Goal: Find specific page/section: Find specific page/section

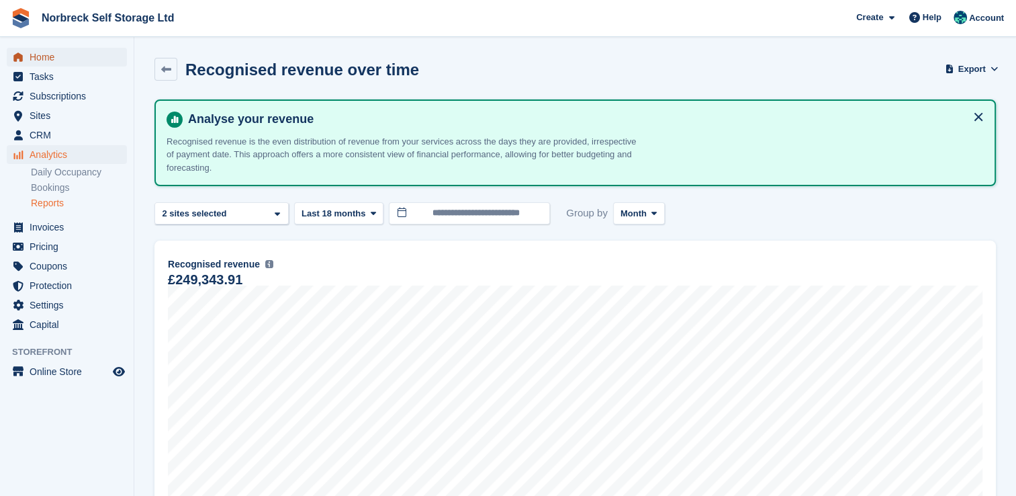
click at [38, 58] on span "Home" at bounding box center [70, 57] width 81 height 19
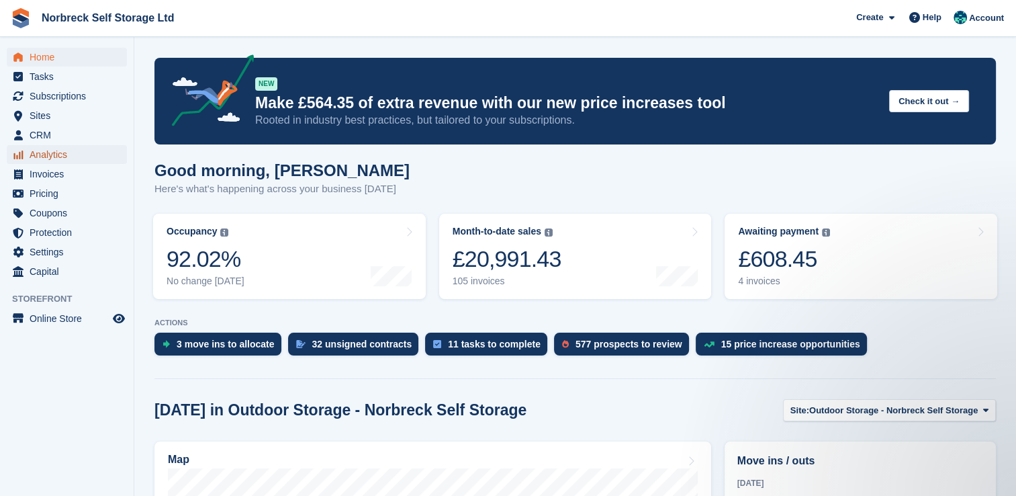
click at [50, 152] on span "Analytics" at bounding box center [70, 154] width 81 height 19
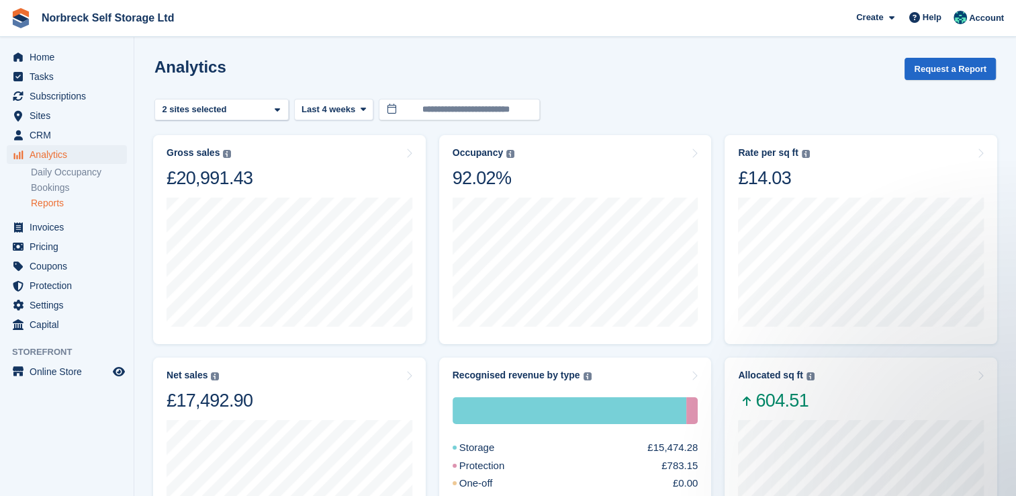
click at [40, 205] on link "Reports" at bounding box center [79, 203] width 96 height 13
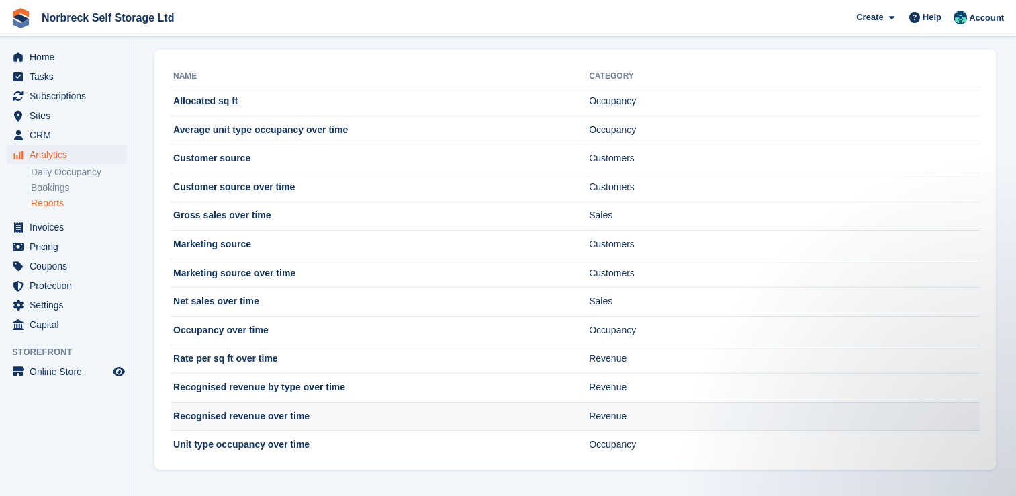
click at [271, 415] on td "Recognised revenue over time" at bounding box center [380, 416] width 418 height 29
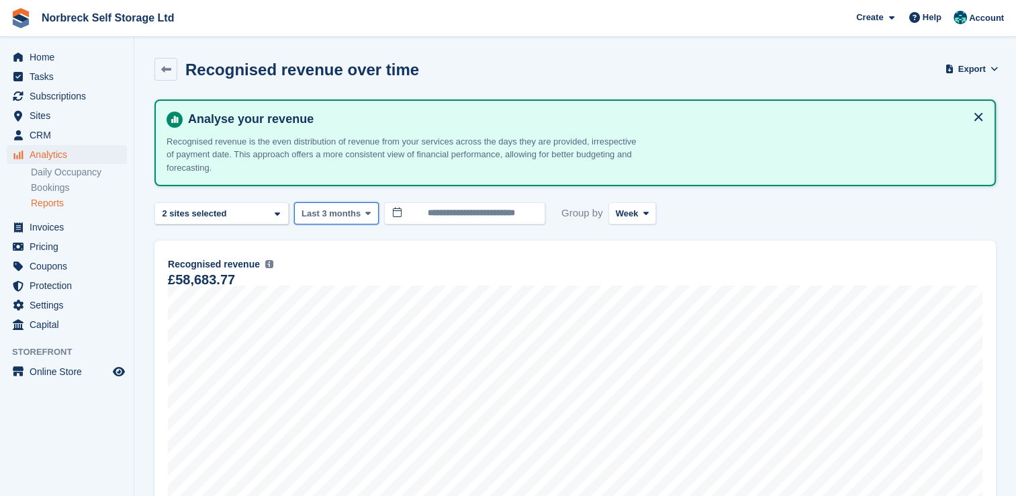
click at [368, 211] on span at bounding box center [368, 213] width 11 height 11
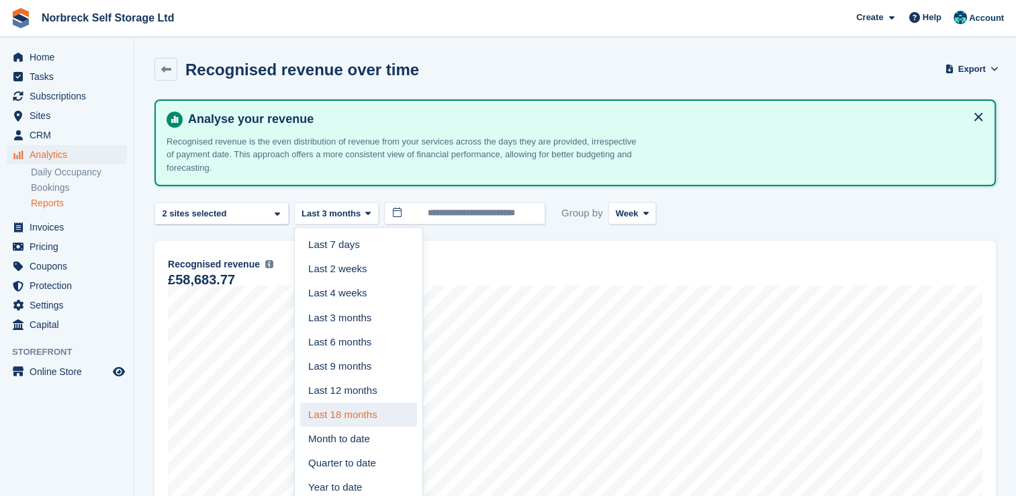
click at [350, 413] on link "Last 18 months" at bounding box center [358, 414] width 117 height 24
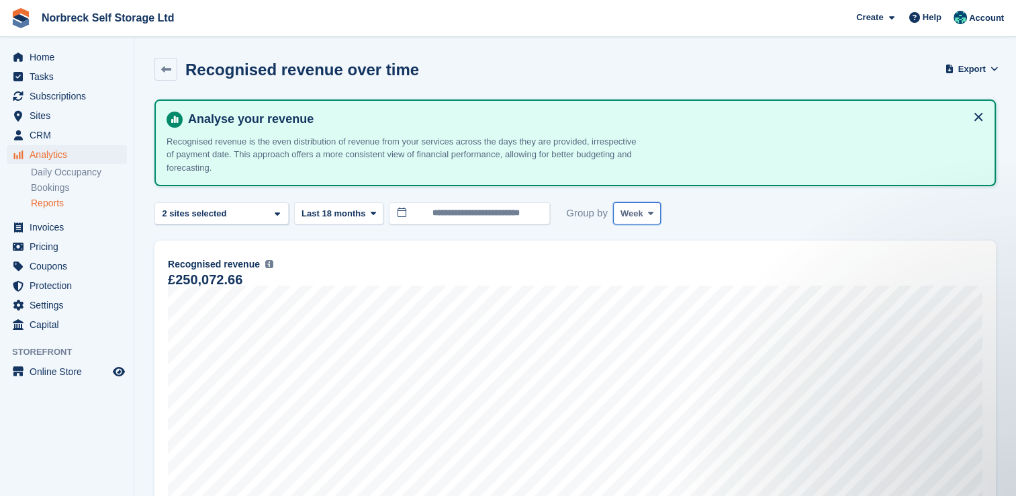
click at [644, 219] on button "Week" at bounding box center [637, 213] width 48 height 22
click at [628, 288] on link "Month" at bounding box center [677, 293] width 117 height 24
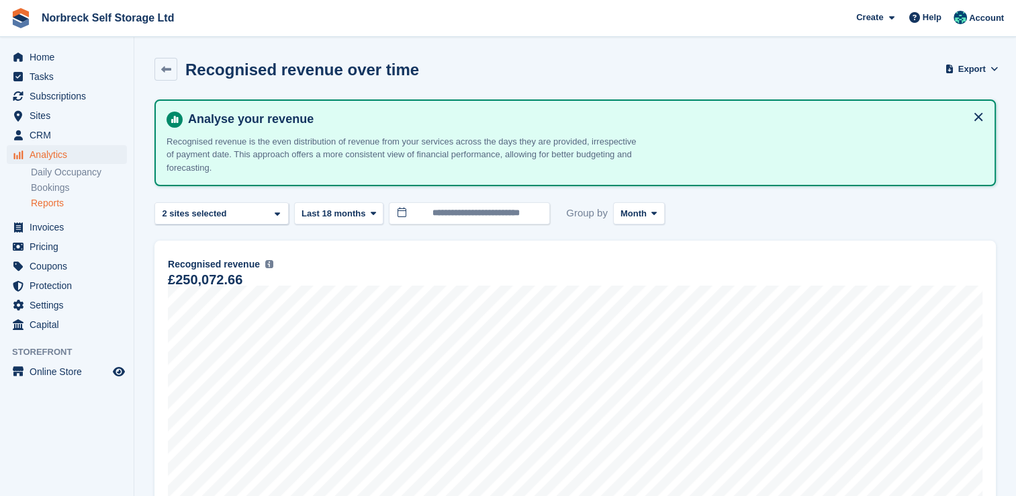
click at [57, 198] on link "Reports" at bounding box center [79, 203] width 96 height 13
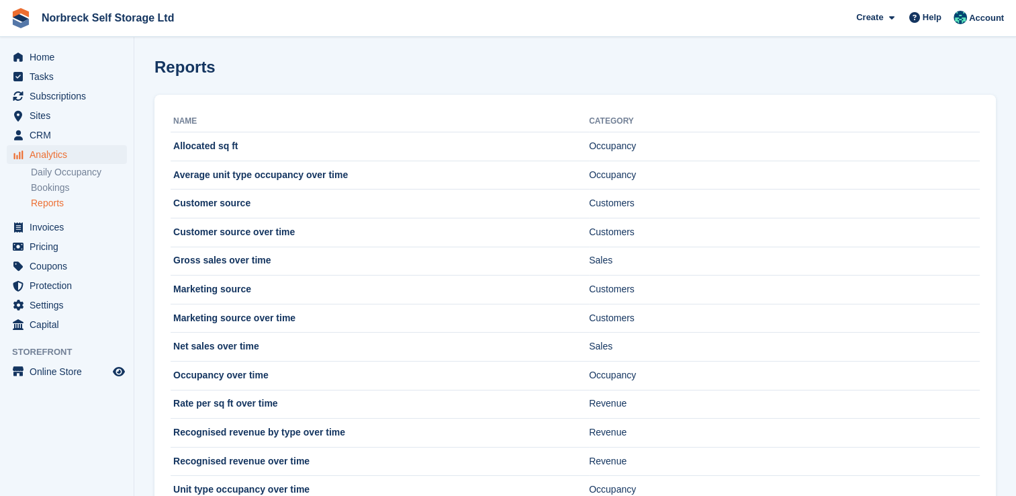
click at [57, 199] on link "Reports" at bounding box center [79, 203] width 96 height 13
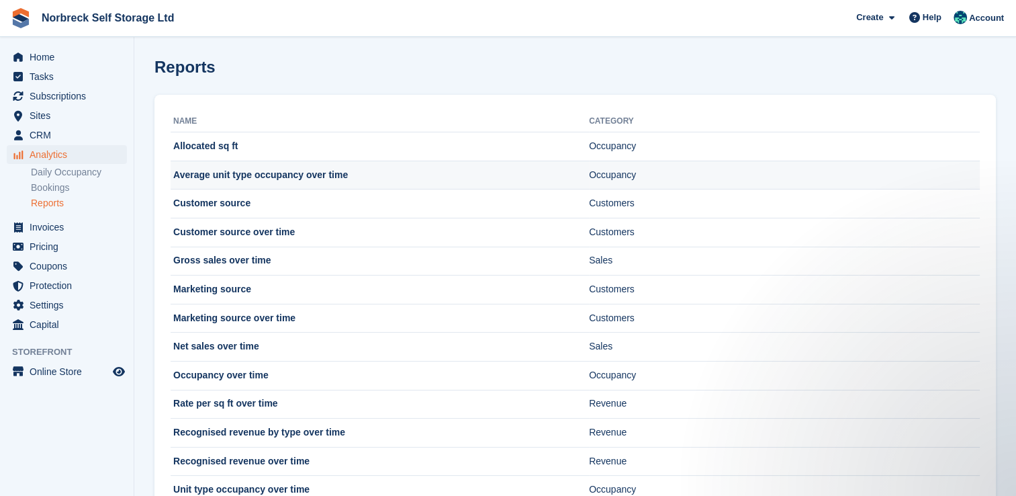
click at [269, 170] on td "Average unit type occupancy over time" at bounding box center [380, 175] width 418 height 29
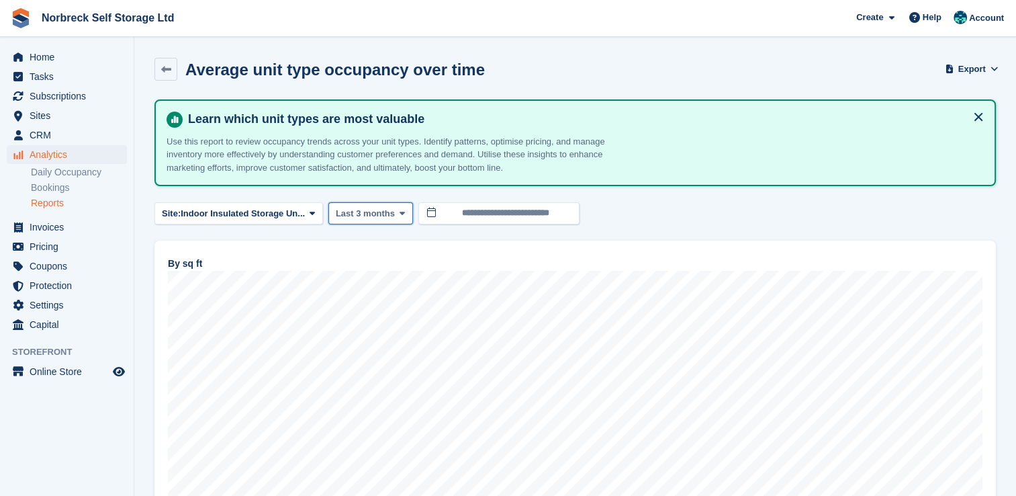
click at [400, 209] on icon at bounding box center [402, 213] width 5 height 9
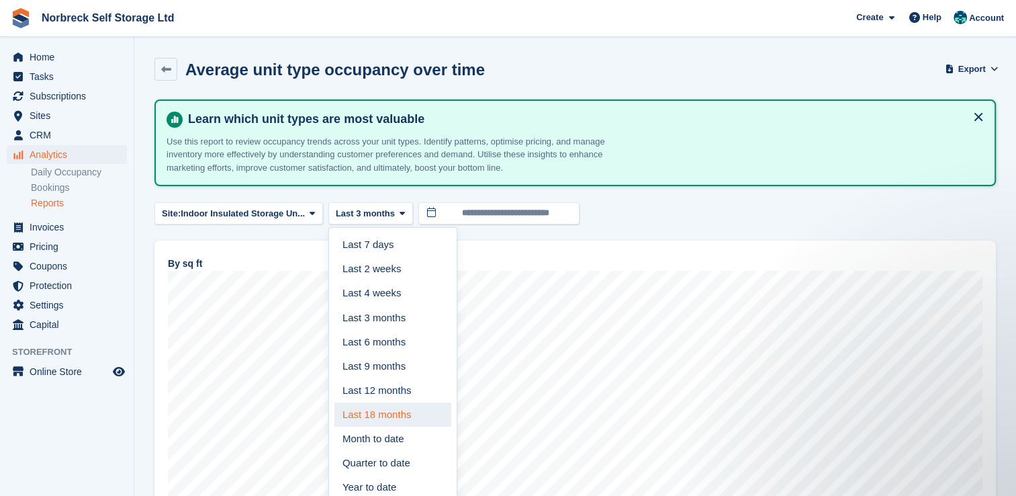
click at [377, 411] on link "Last 18 months" at bounding box center [392, 414] width 117 height 24
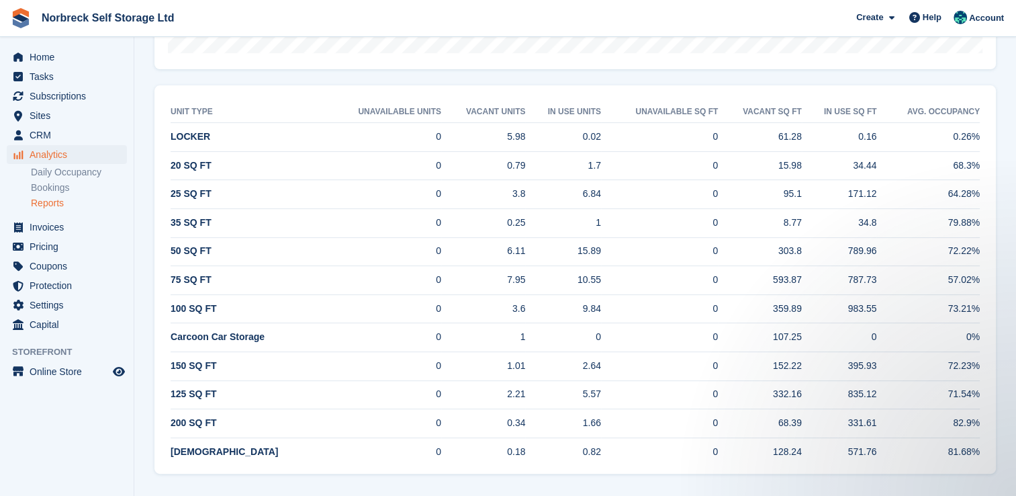
scroll to position [453, 0]
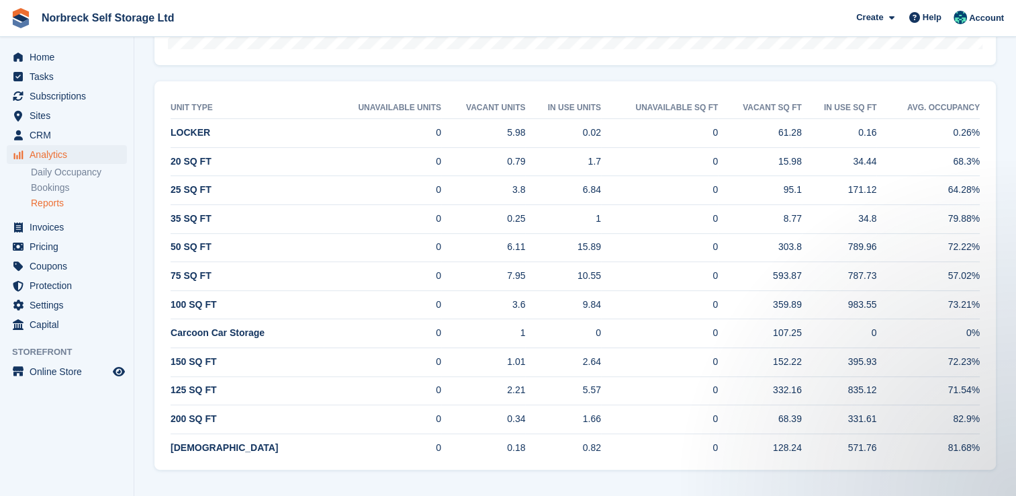
click at [46, 204] on link "Reports" at bounding box center [79, 203] width 96 height 13
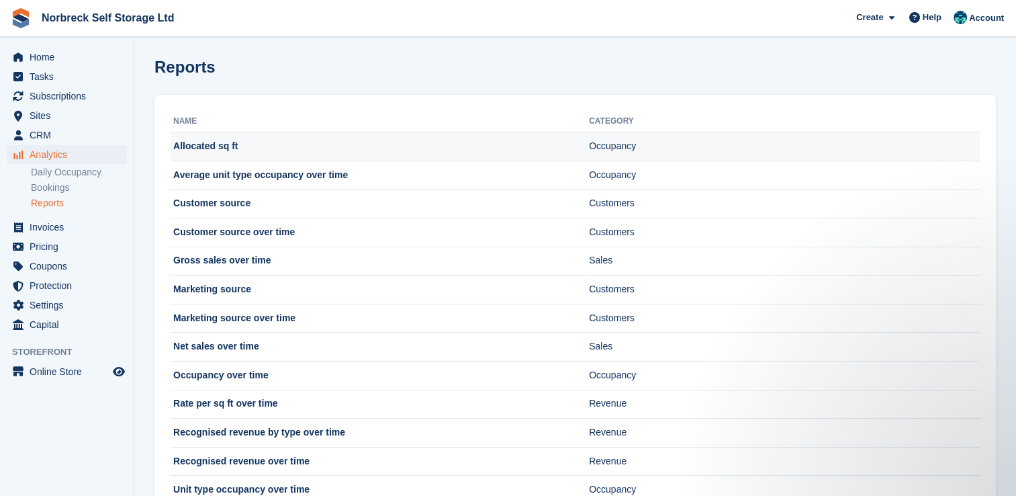
click at [214, 148] on td "Allocated sq ft" at bounding box center [380, 146] width 418 height 29
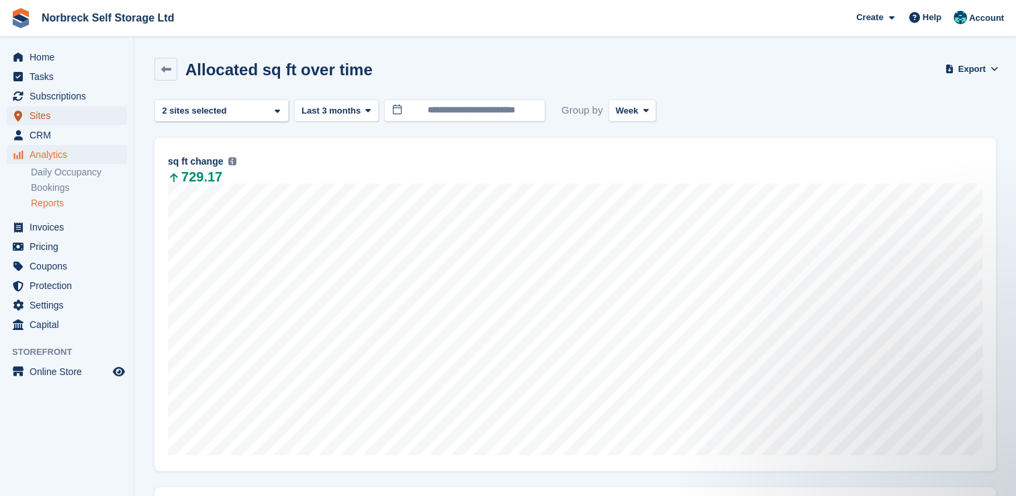
click at [40, 118] on span "Sites" at bounding box center [70, 115] width 81 height 19
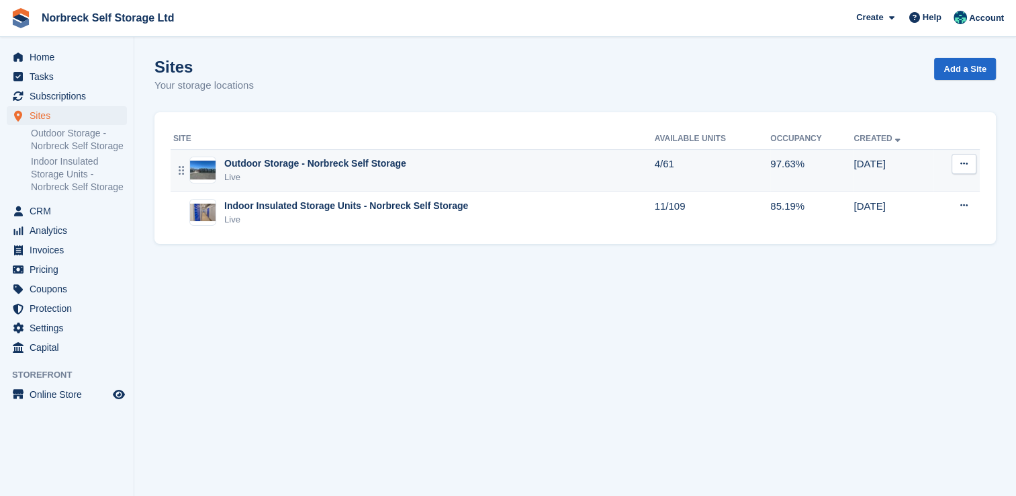
click at [294, 184] on td "Outdoor Storage - Norbreck Self Storage Live" at bounding box center [413, 170] width 484 height 42
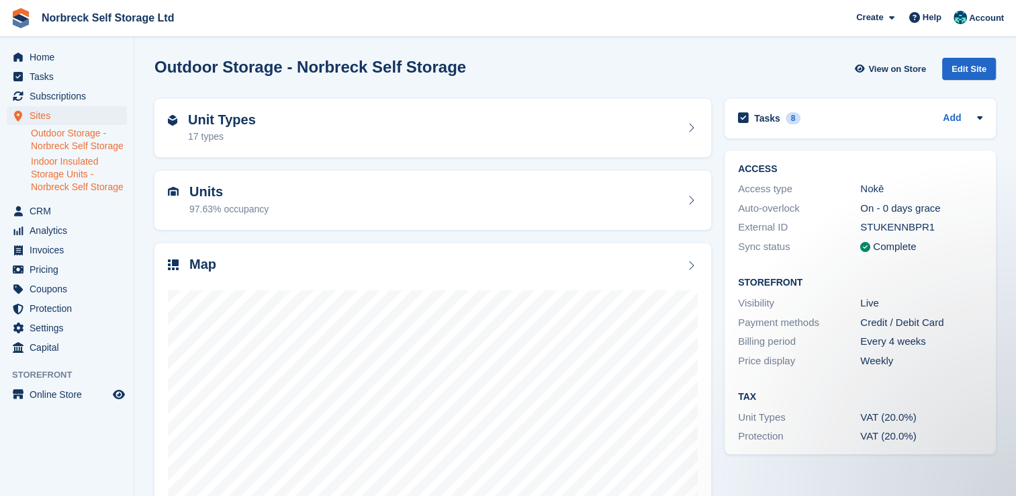
click at [109, 170] on link "Indoor Insulated Storage Units - Norbreck Self Storage" at bounding box center [79, 174] width 96 height 38
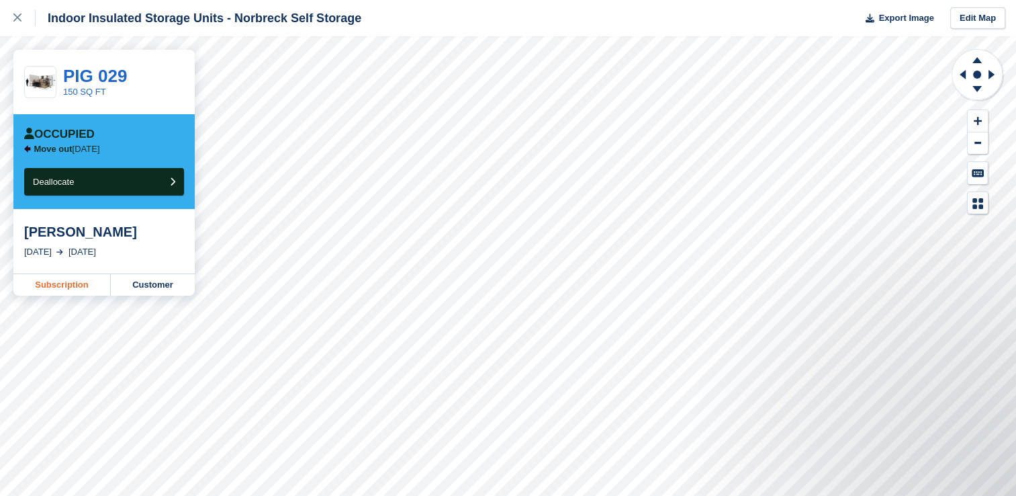
click at [83, 285] on link "Subscription" at bounding box center [61, 284] width 97 height 21
